Goal: Task Accomplishment & Management: Manage account settings

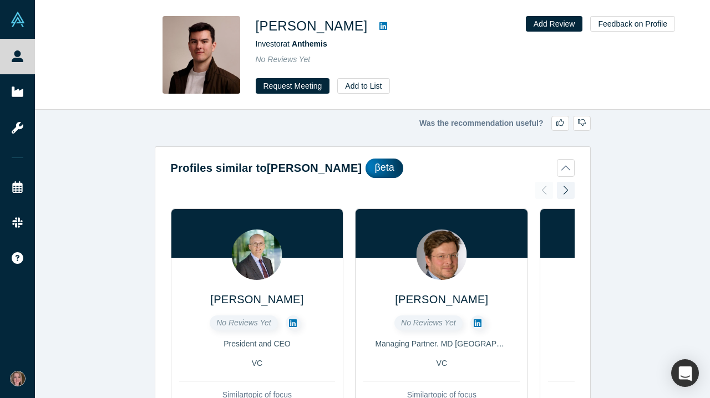
scroll to position [978, 0]
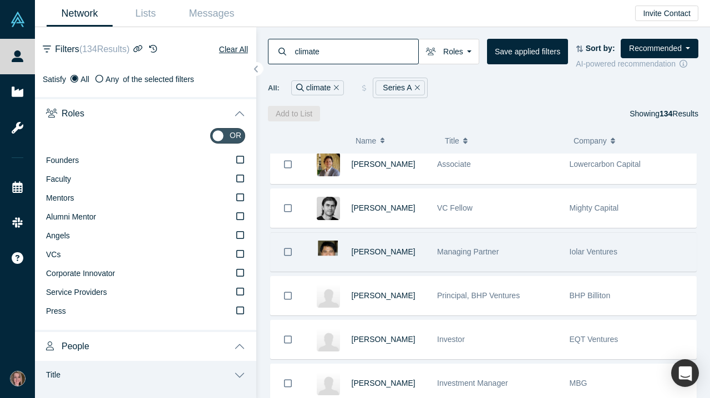
scroll to position [4614, 0]
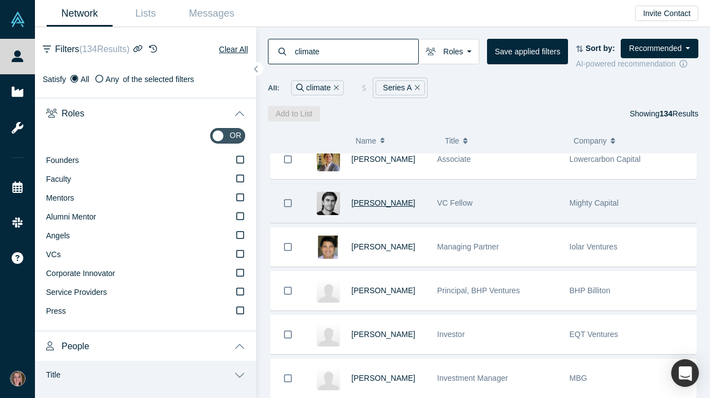
click at [380, 203] on span "[PERSON_NAME]" at bounding box center [384, 203] width 64 height 9
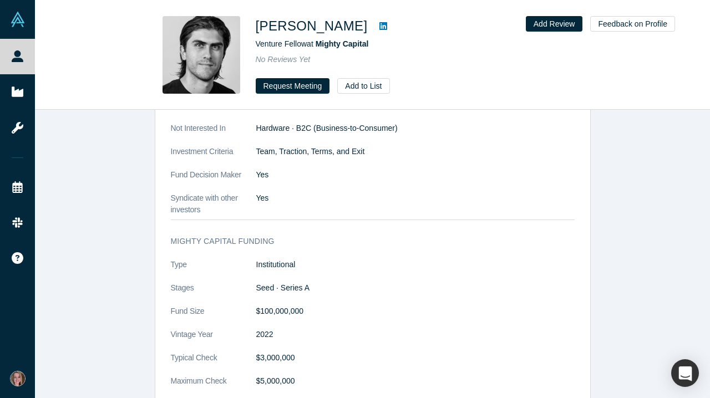
scroll to position [1043, 0]
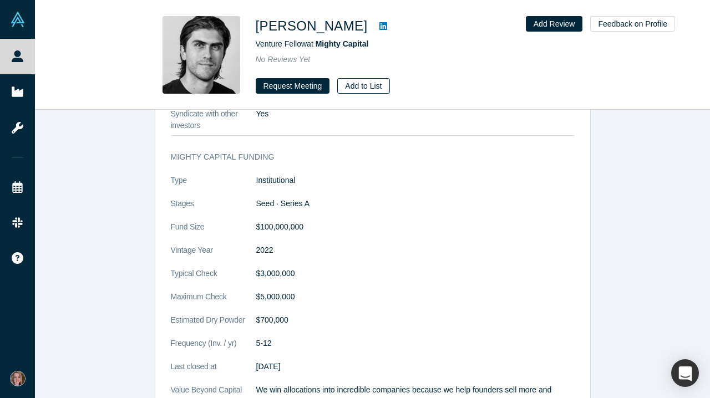
click at [372, 82] on button "Add to List" at bounding box center [363, 86] width 52 height 16
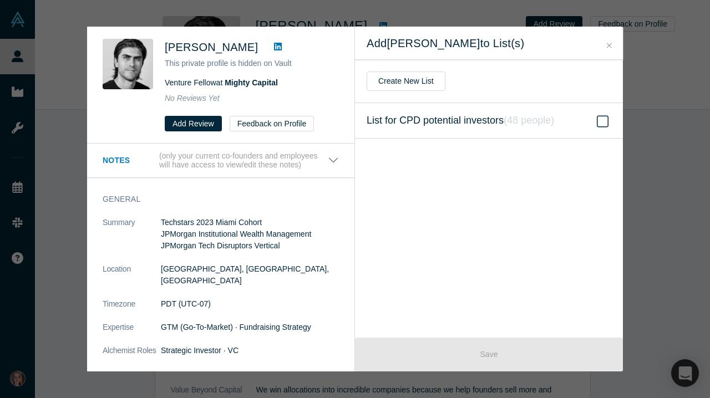
click at [602, 119] on icon at bounding box center [603, 121] width 12 height 13
click at [0, 0] on input "List for CPD potential investors ( 48 people )" at bounding box center [0, 0] width 0 height 0
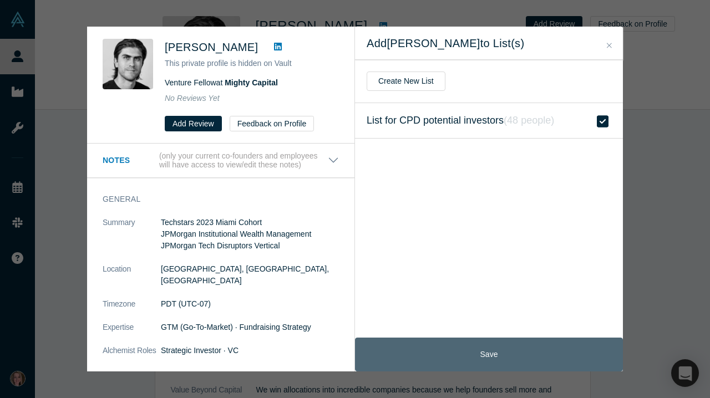
click at [484, 343] on button "Save" at bounding box center [489, 355] width 268 height 34
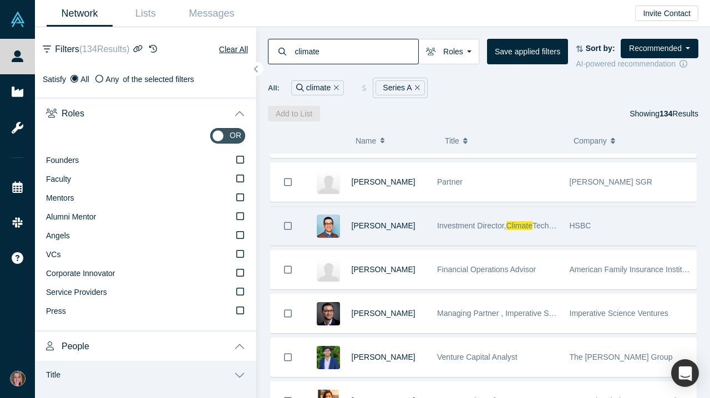
scroll to position [3822, 0]
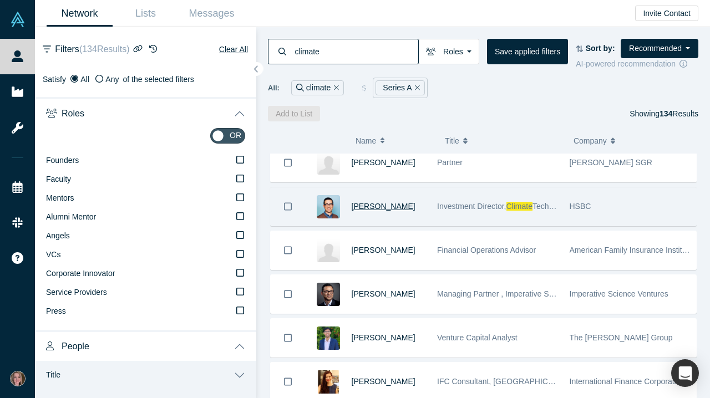
click at [392, 208] on span "[PERSON_NAME]" at bounding box center [384, 206] width 64 height 9
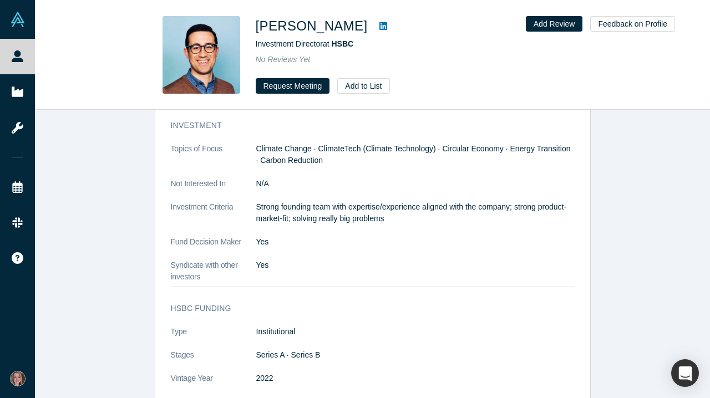
scroll to position [872, 0]
click at [363, 83] on button "Add to List" at bounding box center [363, 86] width 52 height 16
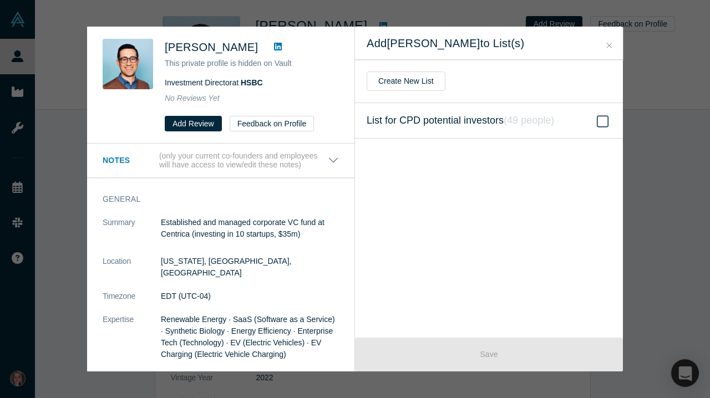
click at [605, 122] on icon at bounding box center [603, 121] width 12 height 13
click at [0, 0] on input "List for CPD potential investors ( 49 people )" at bounding box center [0, 0] width 0 height 0
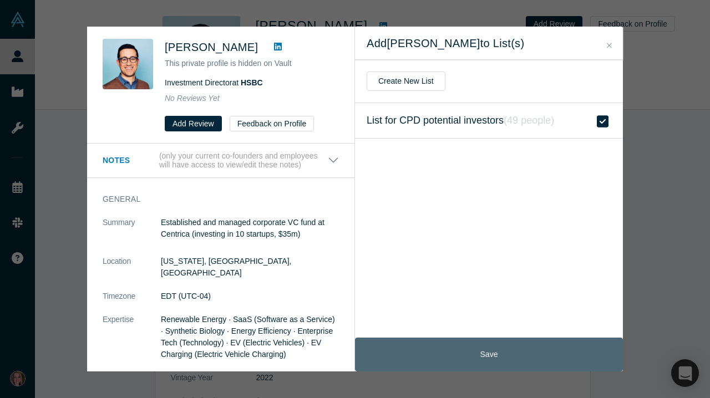
click at [539, 364] on button "Save" at bounding box center [489, 355] width 268 height 34
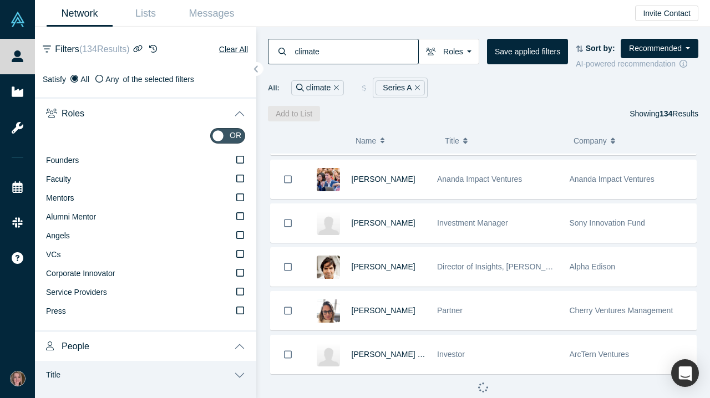
scroll to position [4158, 0]
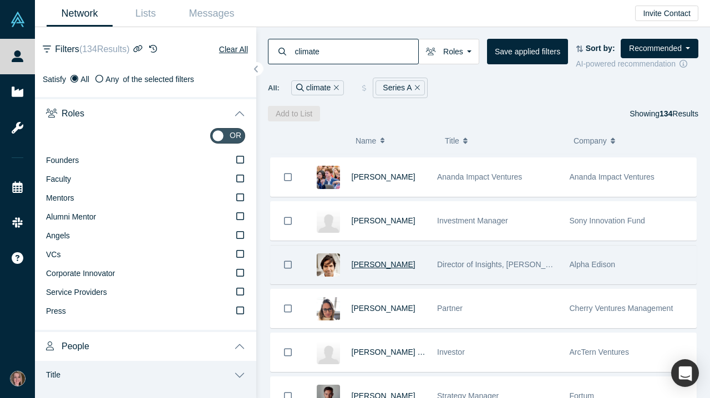
click at [396, 267] on span "[PERSON_NAME]" at bounding box center [384, 264] width 64 height 9
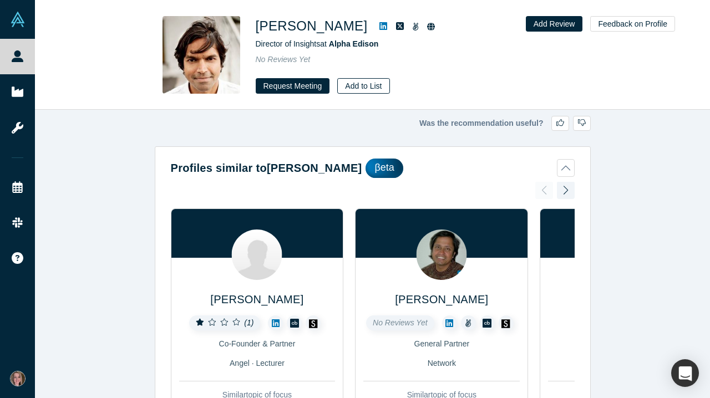
click at [363, 87] on button "Add to List" at bounding box center [363, 86] width 52 height 16
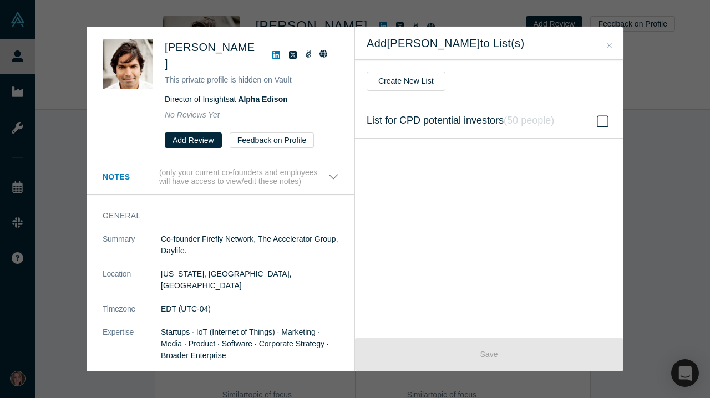
click at [607, 118] on icon at bounding box center [603, 121] width 12 height 13
click at [0, 0] on input "List for CPD potential investors ( 50 people )" at bounding box center [0, 0] width 0 height 0
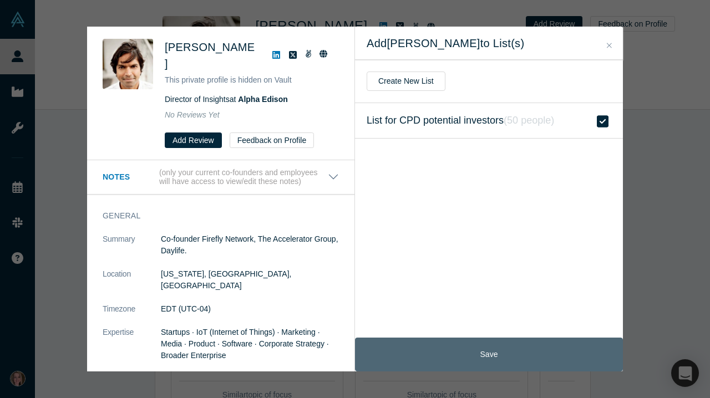
click at [484, 349] on button "Save" at bounding box center [489, 355] width 268 height 34
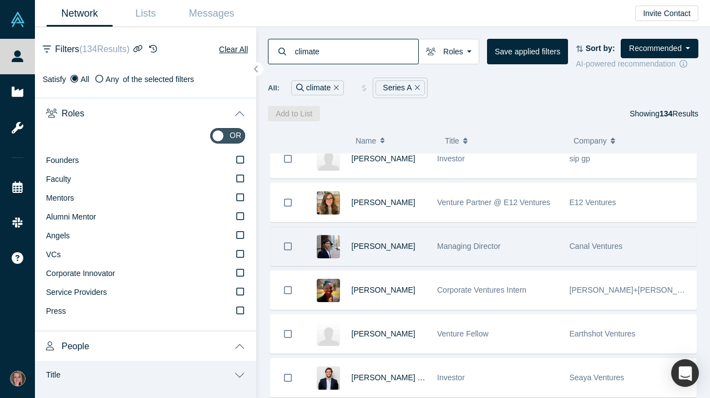
scroll to position [5317, 0]
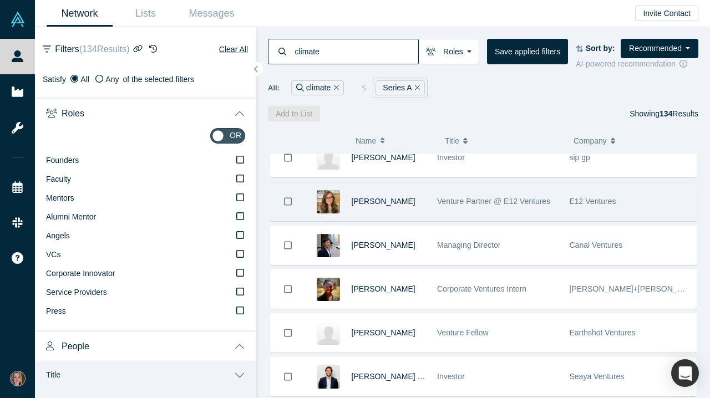
click at [390, 199] on div "[PERSON_NAME]" at bounding box center [389, 201] width 74 height 38
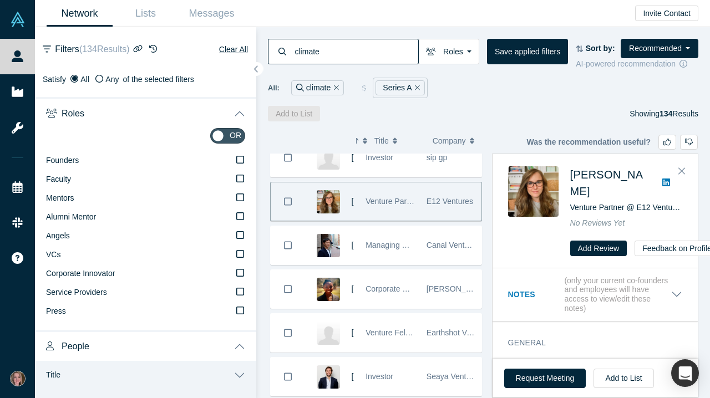
click at [390, 206] on span "Venture Partner @ E12 Ventures" at bounding box center [421, 201] width 113 height 9
click at [324, 212] on img at bounding box center [328, 201] width 23 height 23
click at [578, 180] on span "[PERSON_NAME]" at bounding box center [606, 183] width 73 height 29
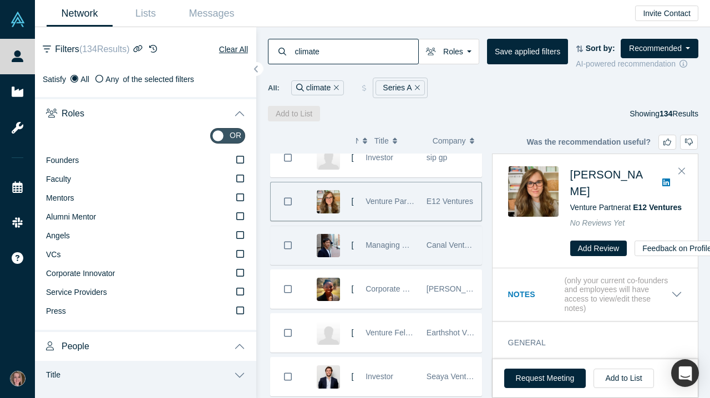
click at [330, 251] on img at bounding box center [328, 245] width 23 height 23
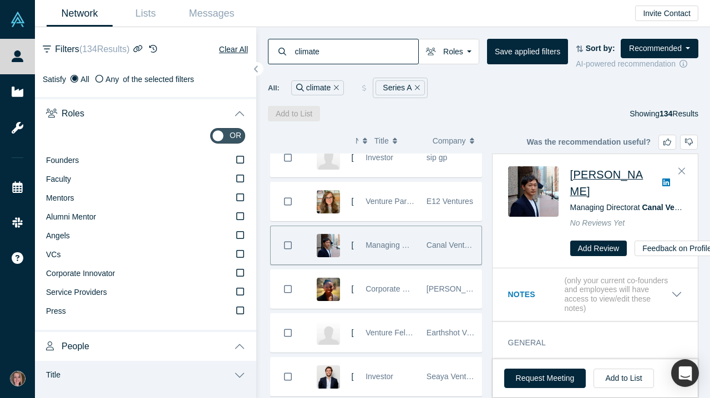
click at [592, 181] on span "[PERSON_NAME]" at bounding box center [606, 183] width 73 height 29
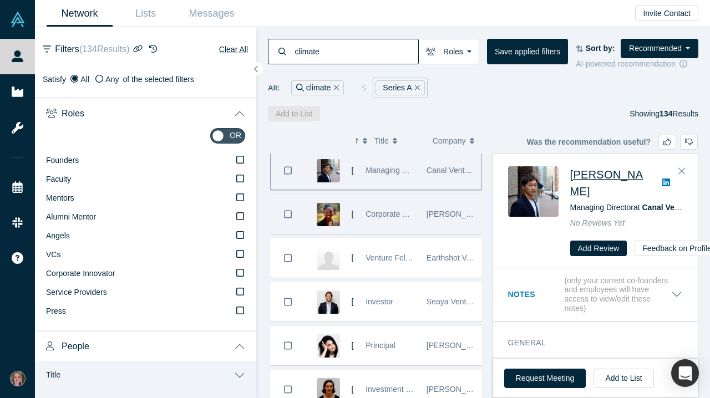
scroll to position [5496, 0]
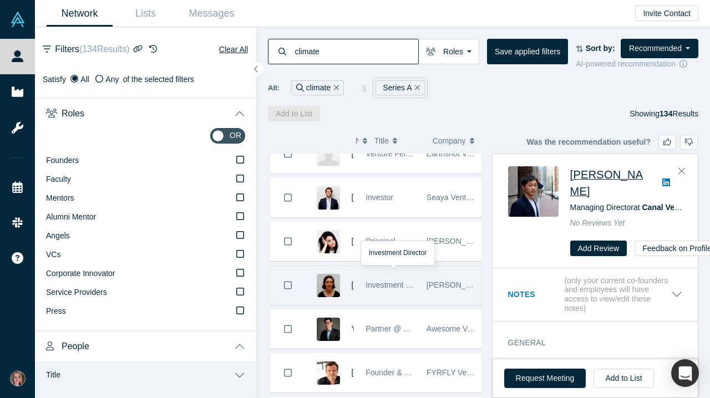
click at [337, 285] on img at bounding box center [328, 285] width 23 height 23
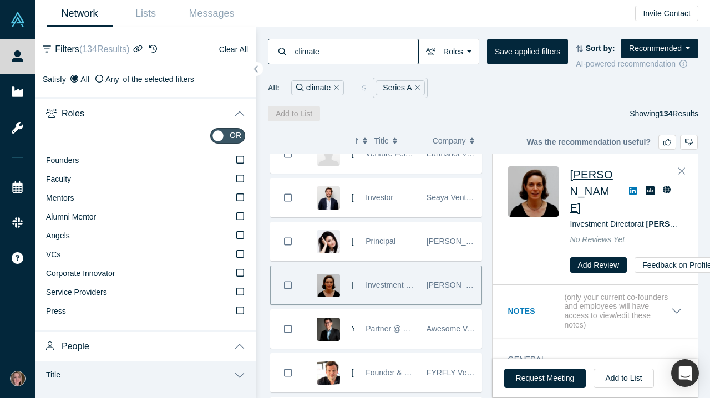
click at [329, 286] on img at bounding box center [328, 285] width 23 height 23
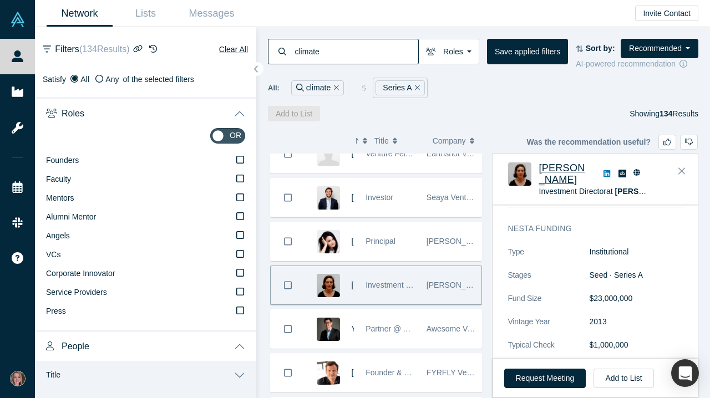
scroll to position [926, 0]
click at [615, 375] on button "Add to List" at bounding box center [623, 378] width 60 height 19
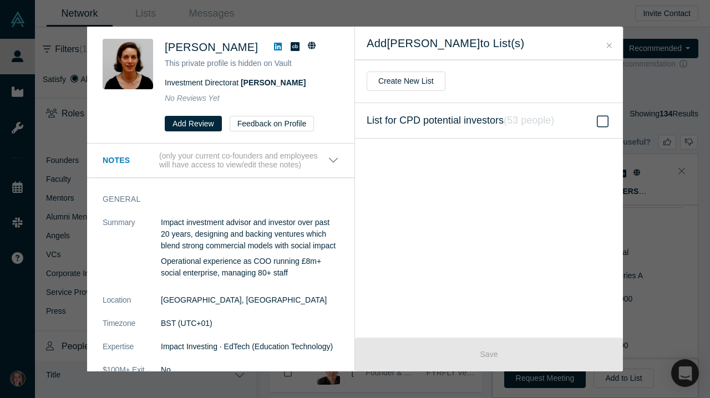
click at [596, 120] on span at bounding box center [603, 121] width 17 height 13
click at [0, 0] on input "List for CPD potential investors ( 53 people )" at bounding box center [0, 0] width 0 height 0
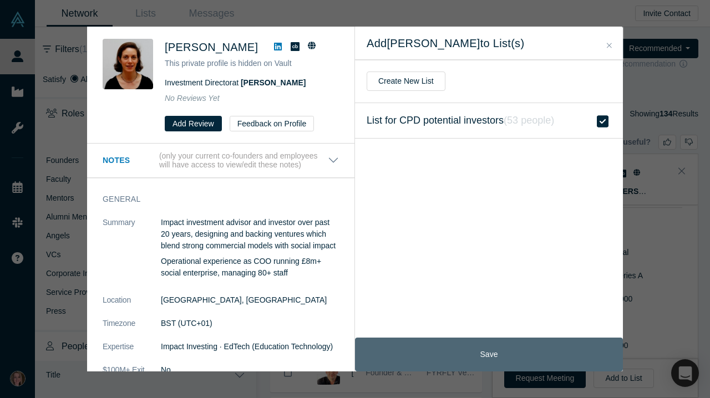
click at [513, 348] on button "Save" at bounding box center [489, 355] width 268 height 34
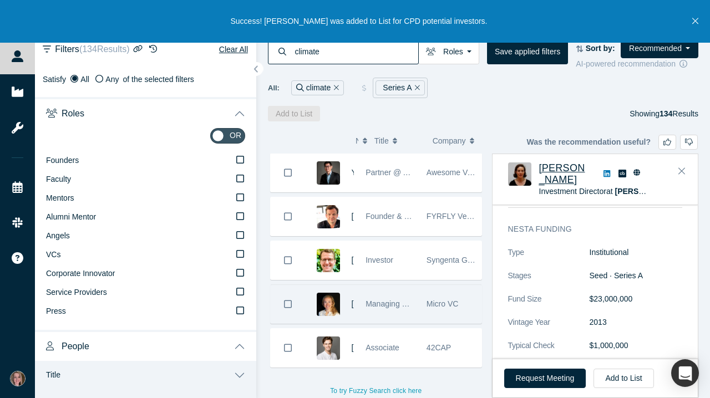
scroll to position [5655, 0]
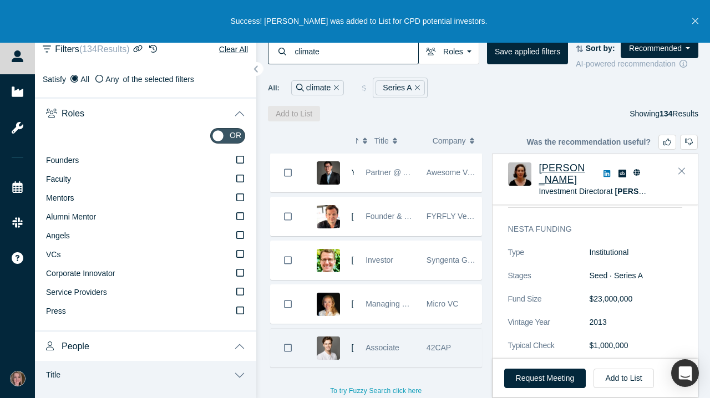
click at [329, 350] on img at bounding box center [328, 348] width 23 height 23
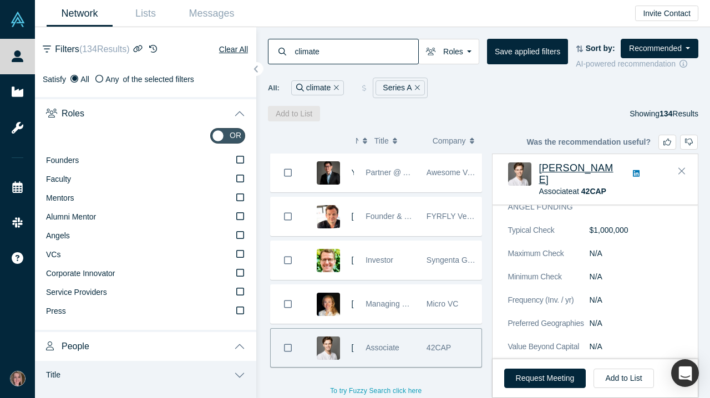
scroll to position [694, 0]
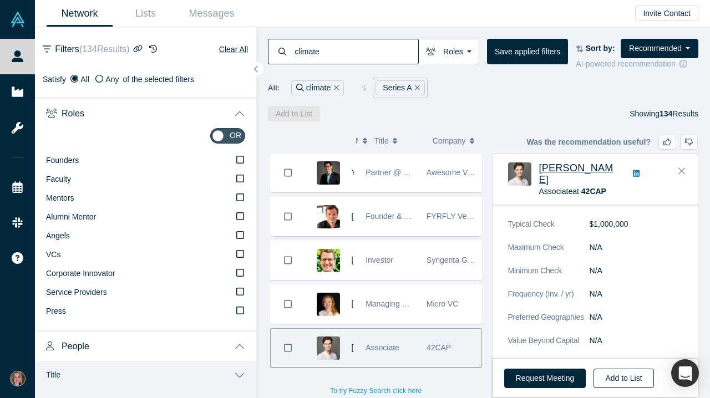
click at [622, 374] on button "Add to List" at bounding box center [623, 378] width 60 height 19
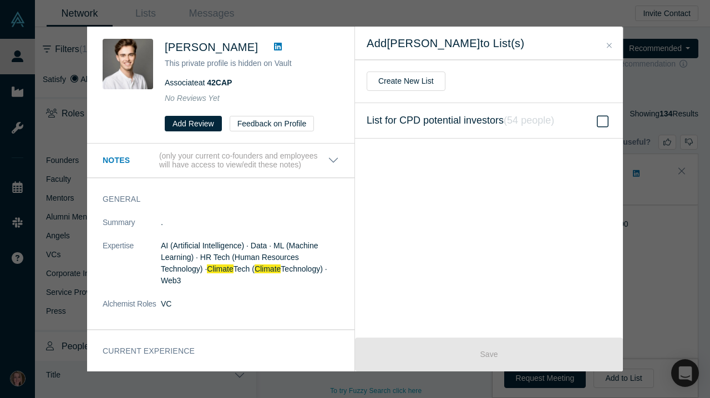
click at [599, 116] on icon at bounding box center [603, 121] width 12 height 13
click at [0, 0] on input "List for CPD potential investors ( 54 people )" at bounding box center [0, 0] width 0 height 0
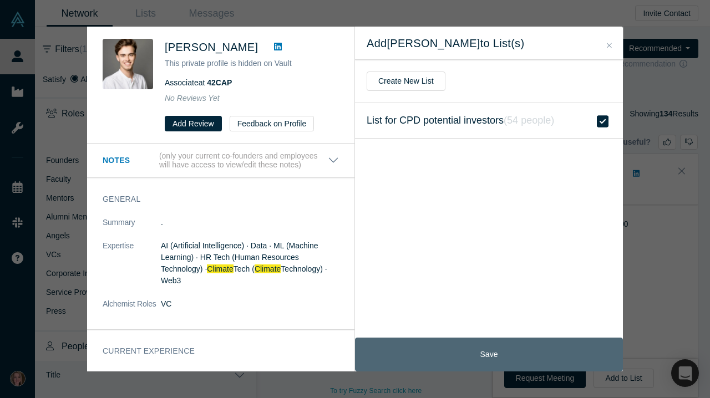
click at [532, 344] on button "Save" at bounding box center [489, 355] width 268 height 34
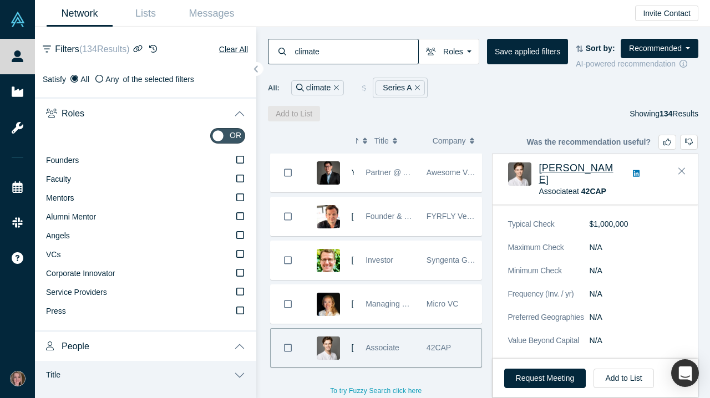
click at [387, 53] on input "climate" at bounding box center [356, 51] width 124 height 26
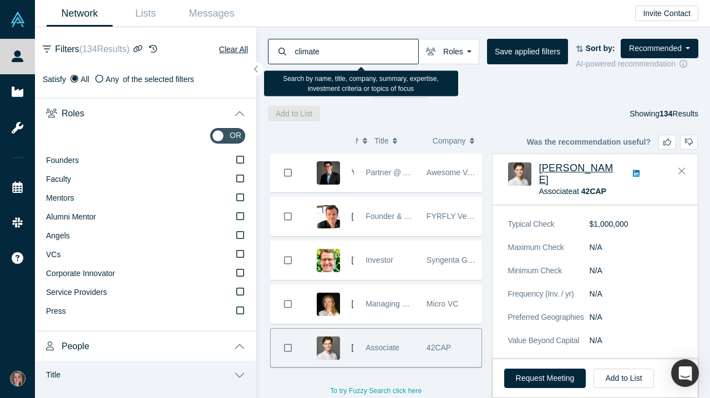
click at [387, 53] on input "climate" at bounding box center [356, 51] width 124 height 26
type input "fintech"
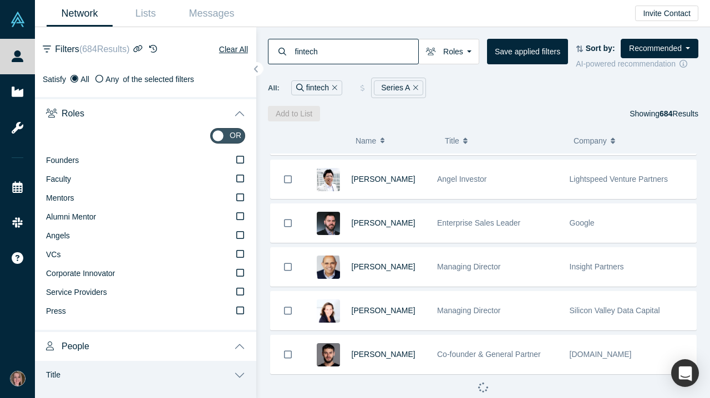
scroll to position [653, 0]
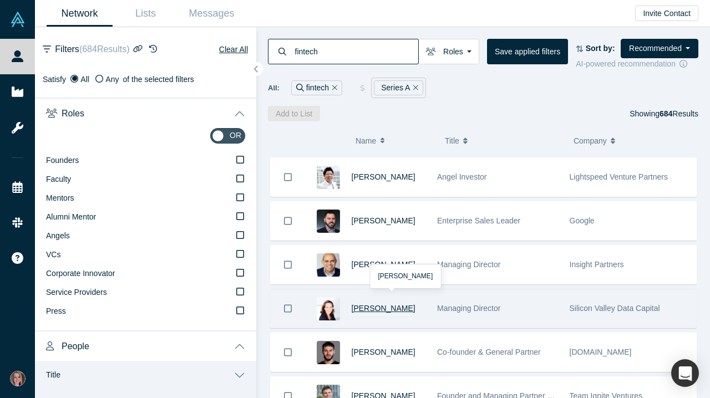
click at [378, 311] on span "[PERSON_NAME]" at bounding box center [384, 308] width 64 height 9
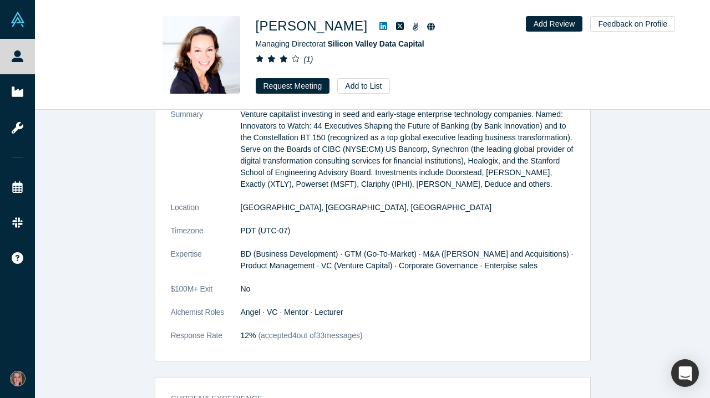
scroll to position [158, 0]
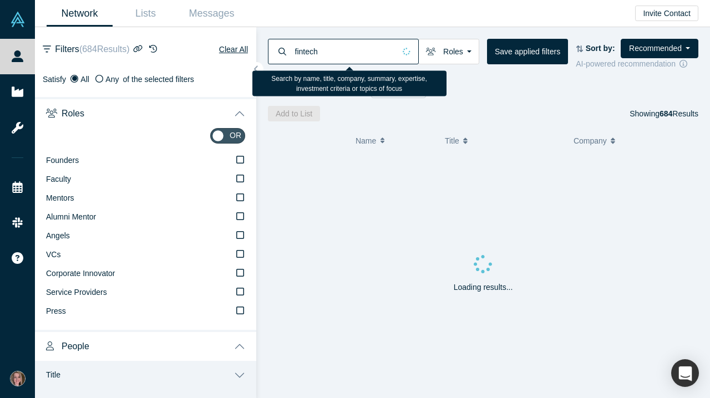
click at [319, 57] on input "fintech" at bounding box center [344, 51] width 101 height 26
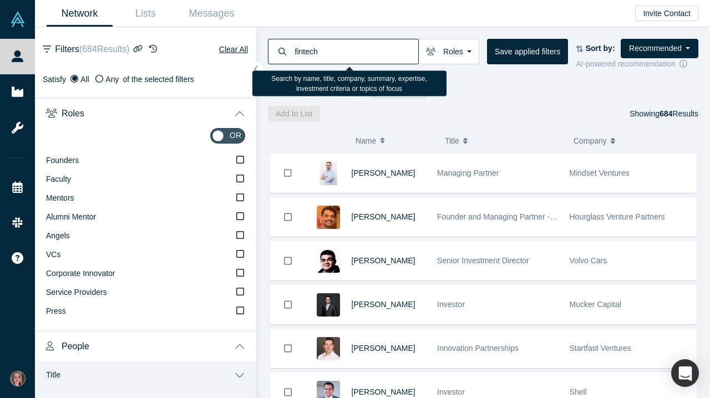
click at [319, 57] on input "fintech" at bounding box center [356, 51] width 124 height 26
type input "payments"
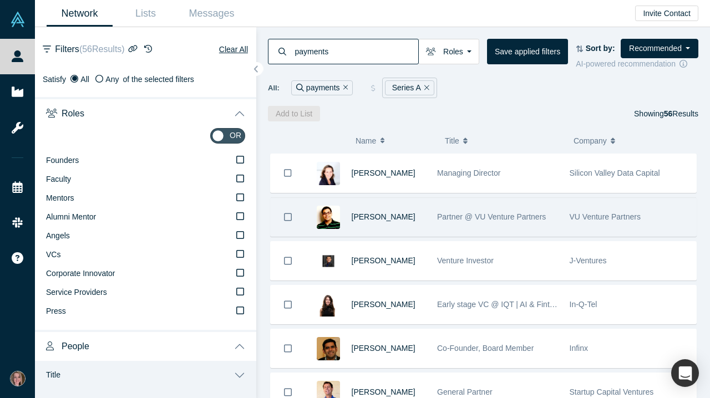
scroll to position [110, 0]
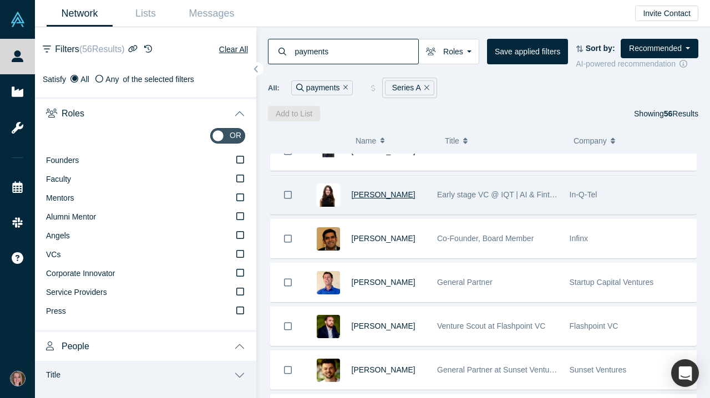
click at [377, 199] on span "[PERSON_NAME]" at bounding box center [384, 194] width 64 height 9
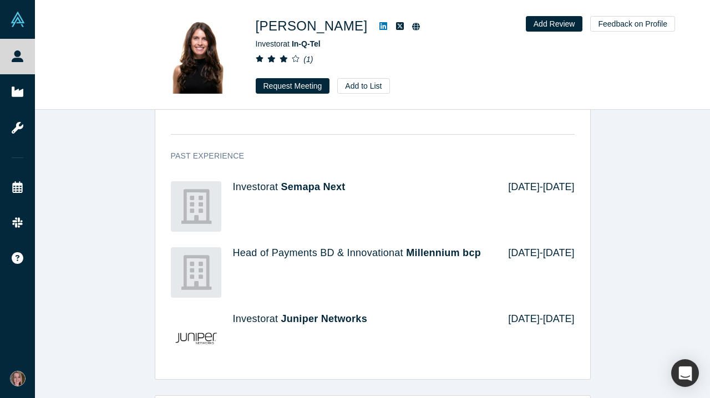
scroll to position [855, 0]
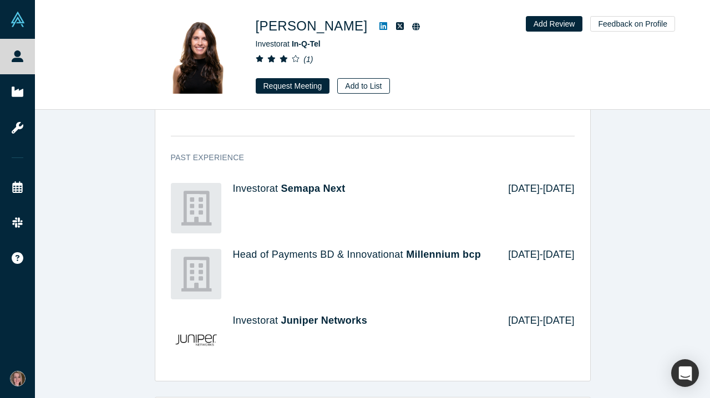
click at [373, 83] on button "Add to List" at bounding box center [363, 86] width 52 height 16
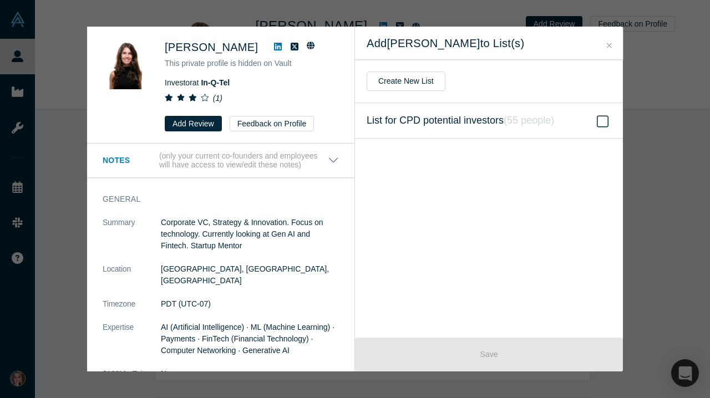
click at [448, 133] on label "List for CPD potential investors ( 55 people )" at bounding box center [489, 120] width 268 height 35
click at [0, 0] on input "List for CPD potential investors ( 55 people )" at bounding box center [0, 0] width 0 height 0
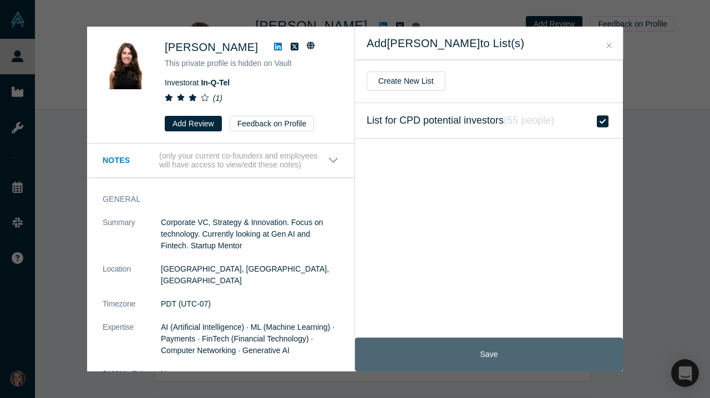
click at [456, 356] on button "Save" at bounding box center [489, 355] width 268 height 34
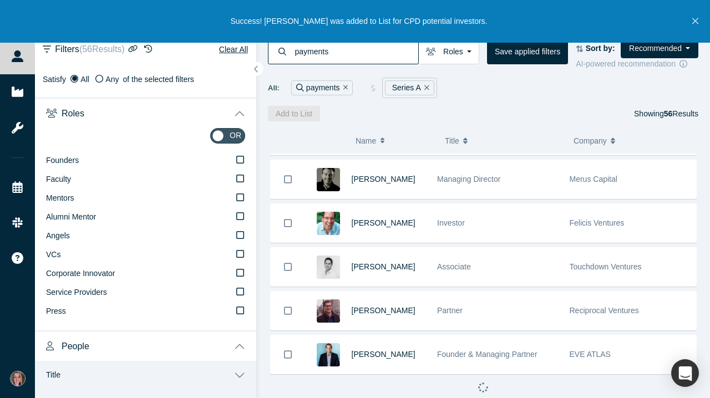
scroll to position [653, 0]
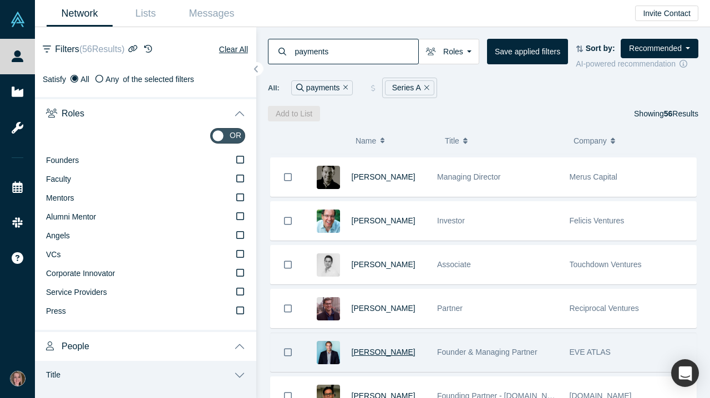
click at [378, 357] on span "[PERSON_NAME]" at bounding box center [384, 352] width 64 height 9
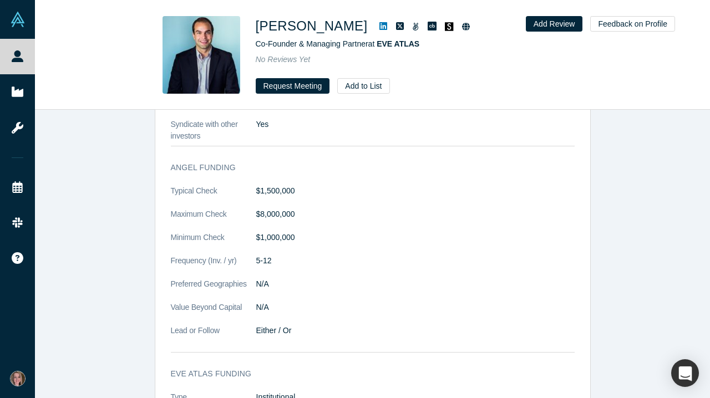
scroll to position [1410, 0]
click at [372, 90] on button "Add to List" at bounding box center [363, 86] width 52 height 16
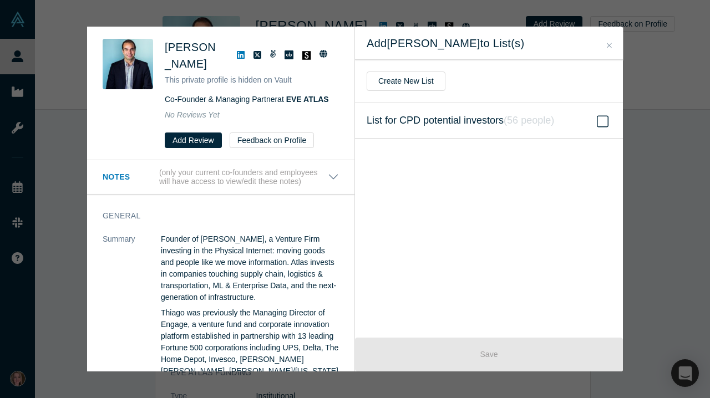
click at [505, 126] on span "List for CPD potential investors ( 56 people )" at bounding box center [460, 121] width 187 height 16
click at [0, 0] on input "List for CPD potential investors ( 56 people )" at bounding box center [0, 0] width 0 height 0
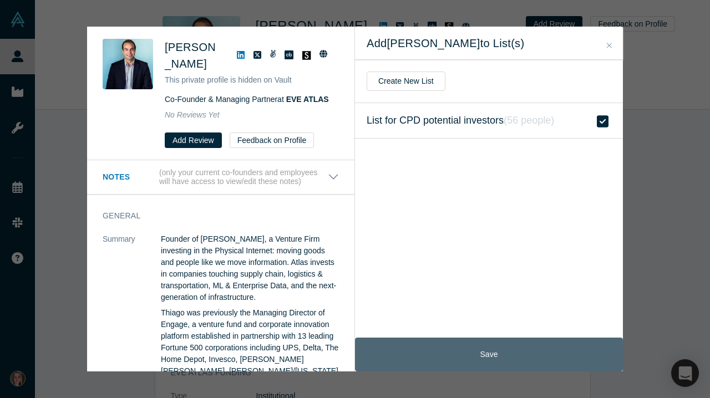
click at [479, 348] on button "Save" at bounding box center [489, 355] width 268 height 34
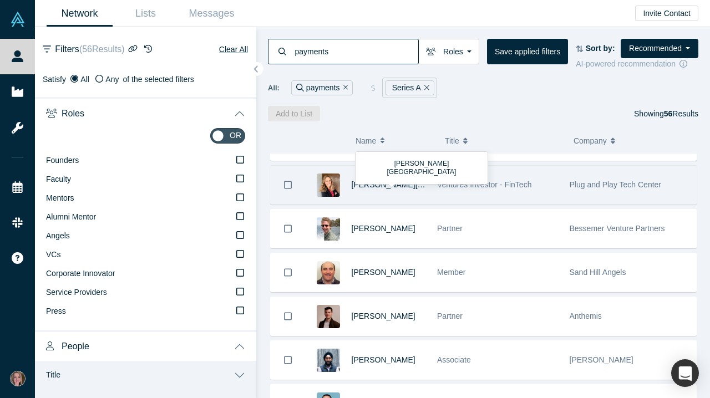
scroll to position [1961, 0]
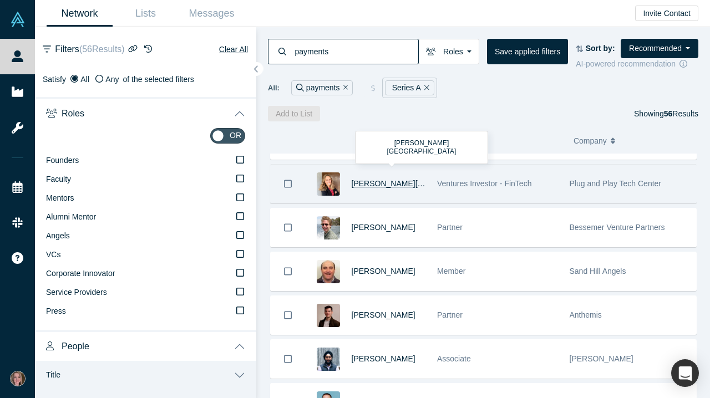
click at [399, 186] on span "[PERSON_NAME][GEOGRAPHIC_DATA]" at bounding box center [424, 183] width 145 height 9
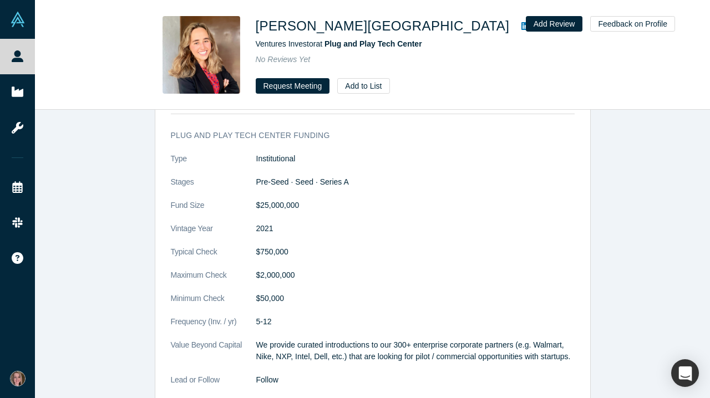
scroll to position [1064, 0]
click at [378, 85] on button "Add to List" at bounding box center [363, 86] width 52 height 16
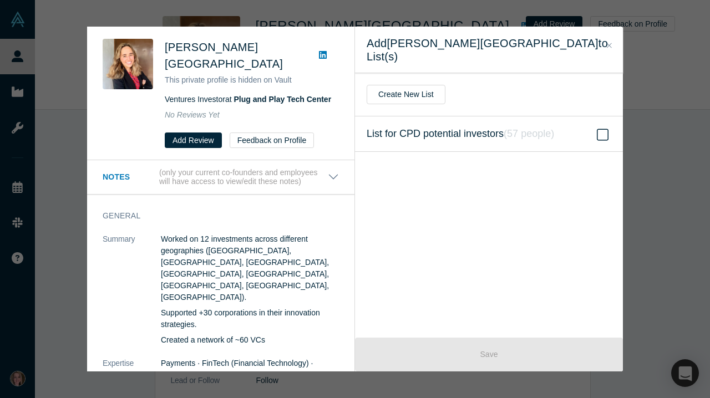
click at [420, 126] on span "List for CPD potential investors ( 57 people )" at bounding box center [460, 134] width 187 height 16
click at [0, 0] on input "List for CPD potential investors ( 57 people )" at bounding box center [0, 0] width 0 height 0
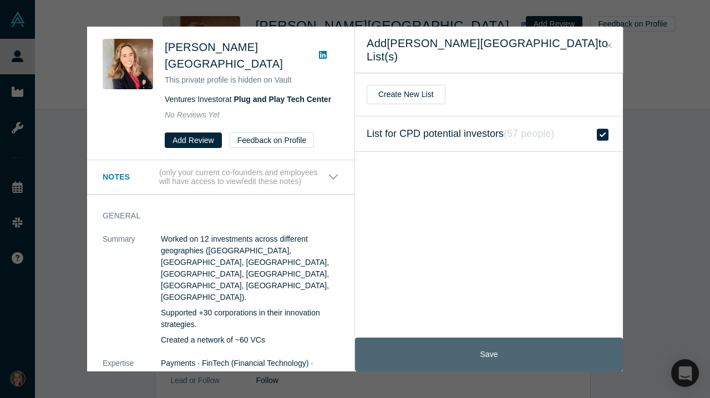
click at [449, 360] on button "Save" at bounding box center [489, 355] width 268 height 34
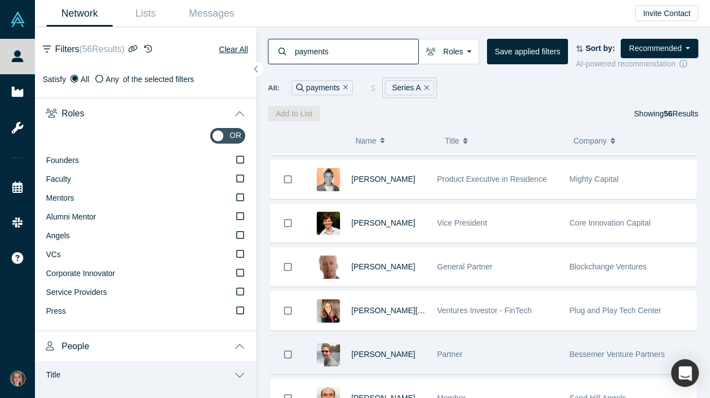
scroll to position [1960, 0]
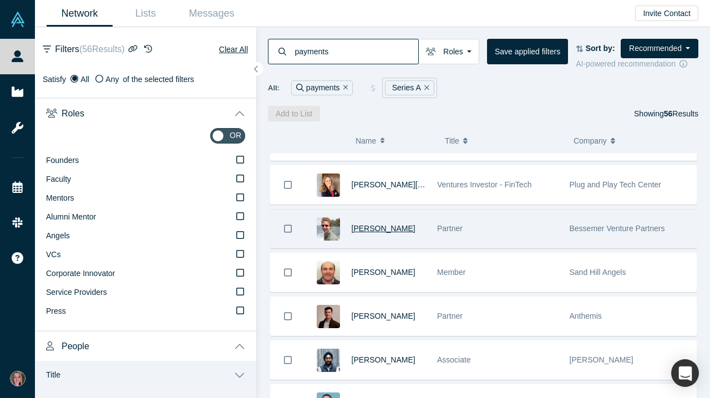
click at [394, 231] on span "[PERSON_NAME]" at bounding box center [384, 228] width 64 height 9
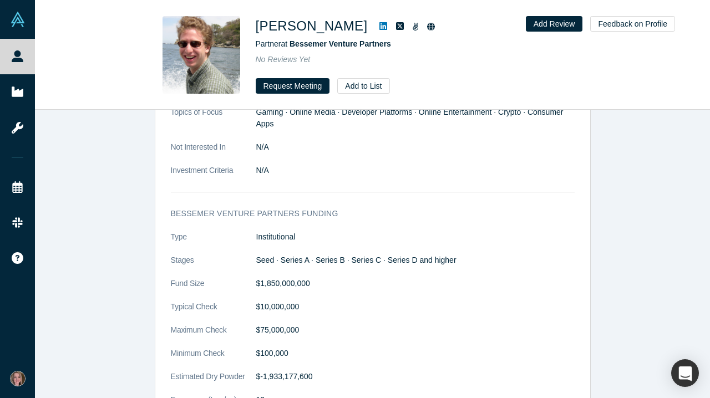
scroll to position [570, 0]
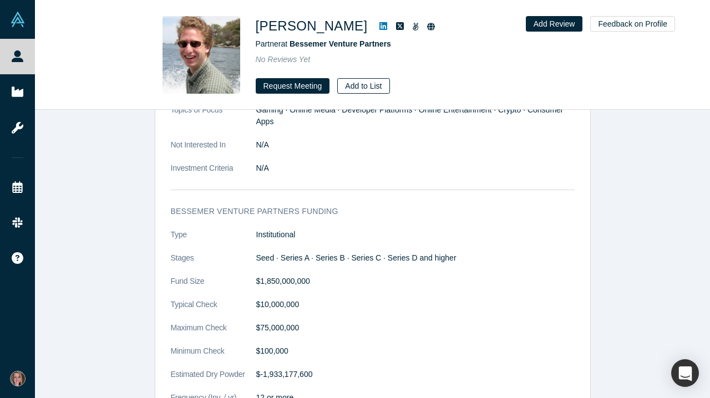
click at [370, 82] on button "Add to List" at bounding box center [363, 86] width 52 height 16
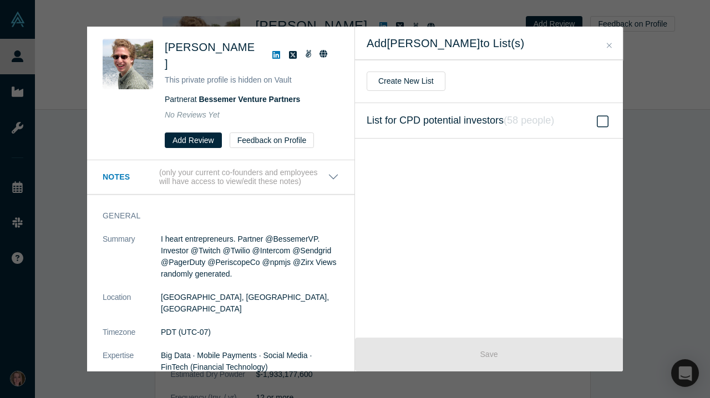
click at [428, 130] on label "List for CPD potential investors ( 58 people )" at bounding box center [489, 120] width 268 height 35
click at [0, 0] on input "List for CPD potential investors ( 58 people )" at bounding box center [0, 0] width 0 height 0
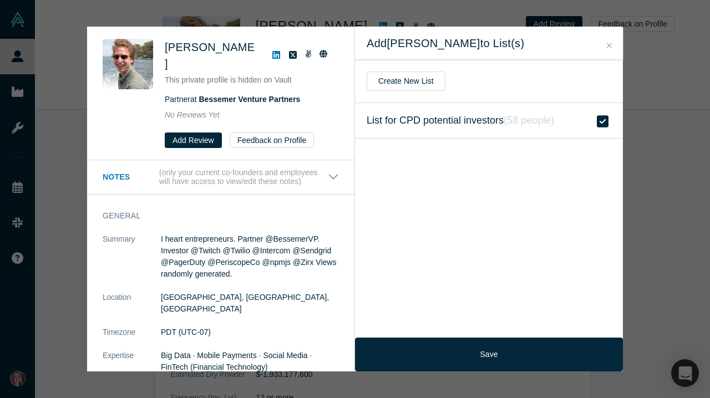
click at [443, 372] on div "Was the recommendation useful? [PERSON_NAME] This private profile is hidden on …" at bounding box center [355, 199] width 710 height 398
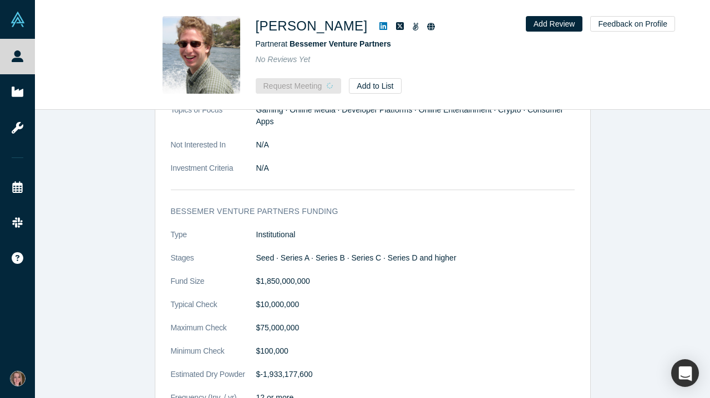
click at [443, 369] on dd "$-1,933,177,600" at bounding box center [415, 375] width 318 height 12
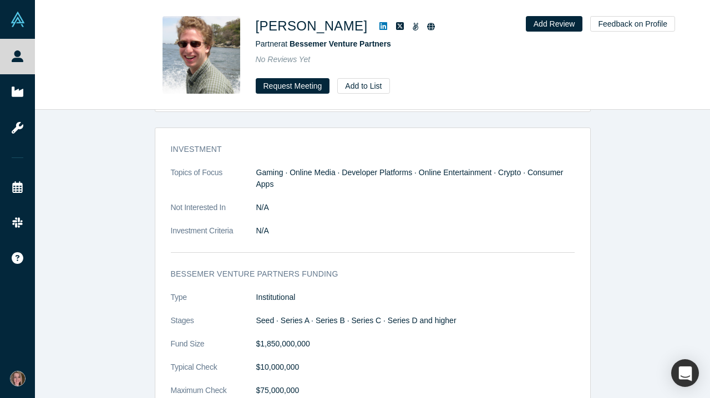
scroll to position [482, 0]
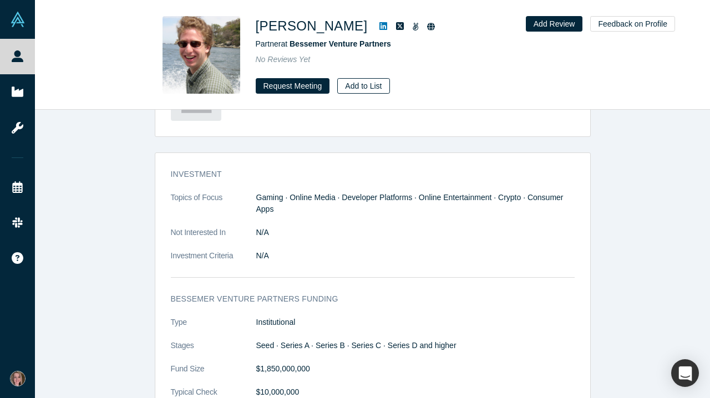
click at [370, 80] on button "Add to List" at bounding box center [363, 86] width 52 height 16
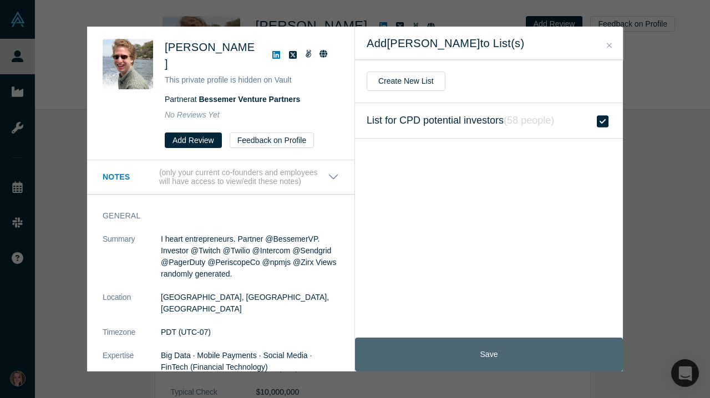
click at [481, 359] on button "Save" at bounding box center [489, 355] width 268 height 34
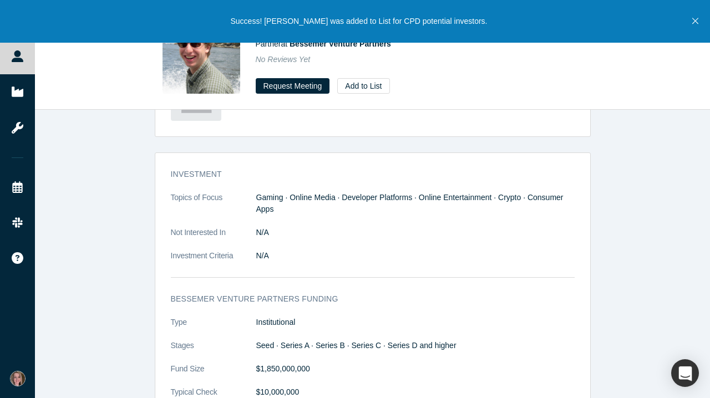
click at [692, 21] on button "Close" at bounding box center [695, 21] width 14 height 43
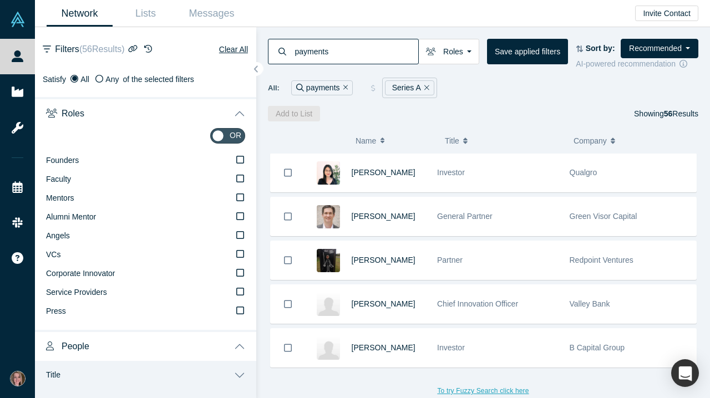
scroll to position [2238, 0]
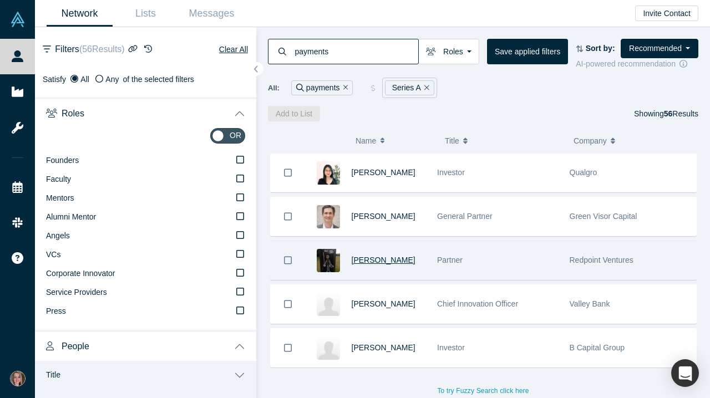
click at [377, 262] on span "[PERSON_NAME]" at bounding box center [384, 260] width 64 height 9
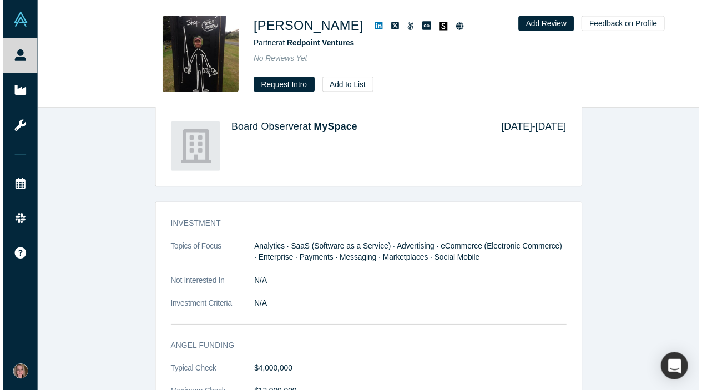
scroll to position [998, 0]
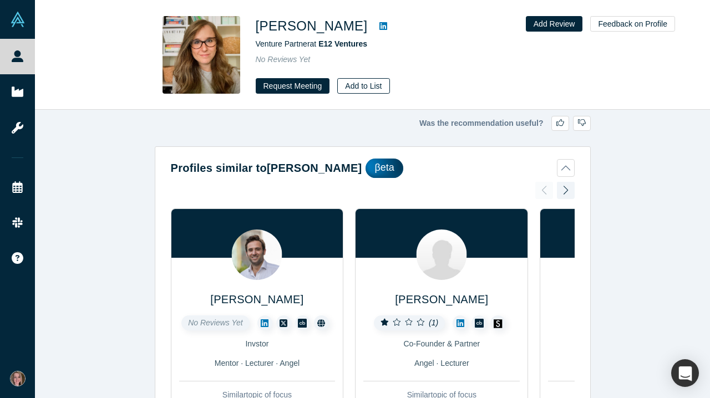
click at [370, 90] on button "Add to List" at bounding box center [363, 86] width 52 height 16
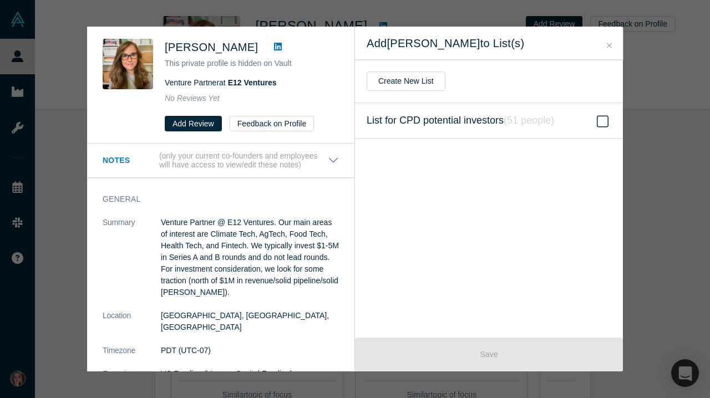
click at [439, 129] on label "List for CPD potential investors ( 51 people )" at bounding box center [489, 120] width 268 height 35
click at [0, 0] on input "List for CPD potential investors ( 51 people )" at bounding box center [0, 0] width 0 height 0
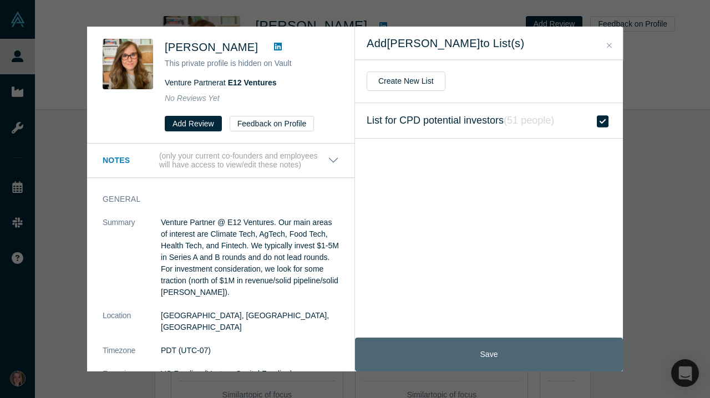
click at [452, 353] on button "Save" at bounding box center [489, 355] width 268 height 34
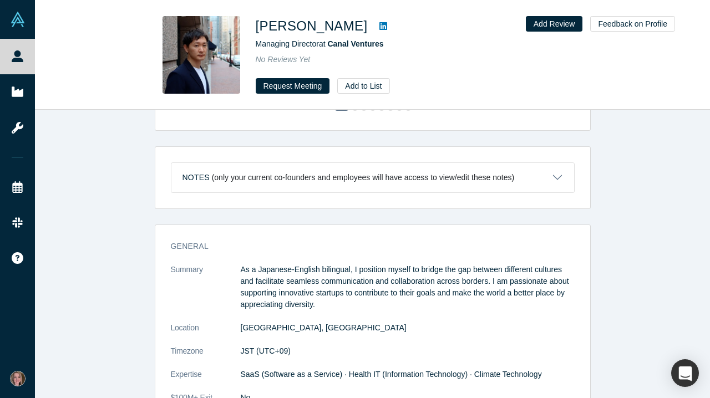
scroll to position [499, 0]
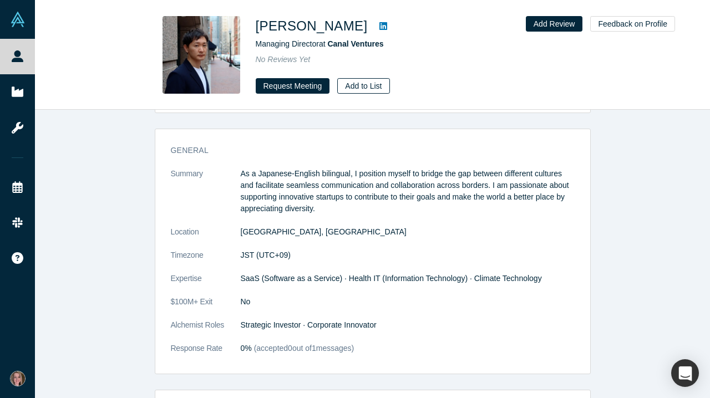
click at [371, 92] on button "Add to List" at bounding box center [363, 86] width 52 height 16
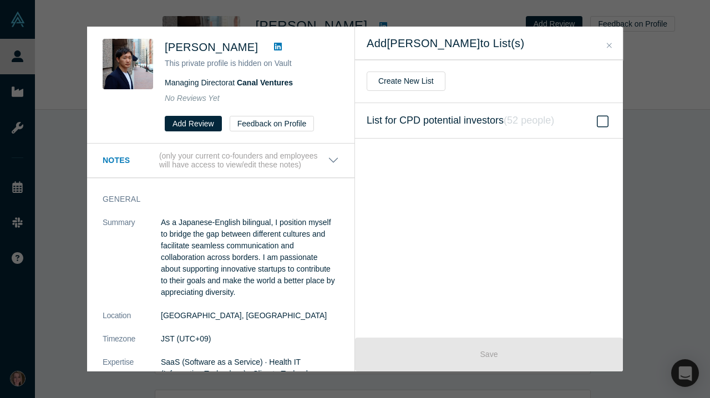
click at [490, 117] on span "List for CPD potential investors ( 52 people )" at bounding box center [460, 121] width 187 height 16
click at [0, 0] on input "List for CPD potential investors ( 52 people )" at bounding box center [0, 0] width 0 height 0
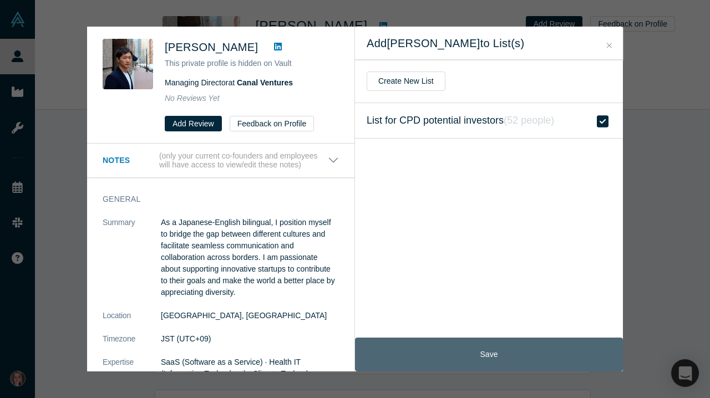
click at [485, 353] on button "Save" at bounding box center [489, 355] width 268 height 34
